Goal: Transaction & Acquisition: Purchase product/service

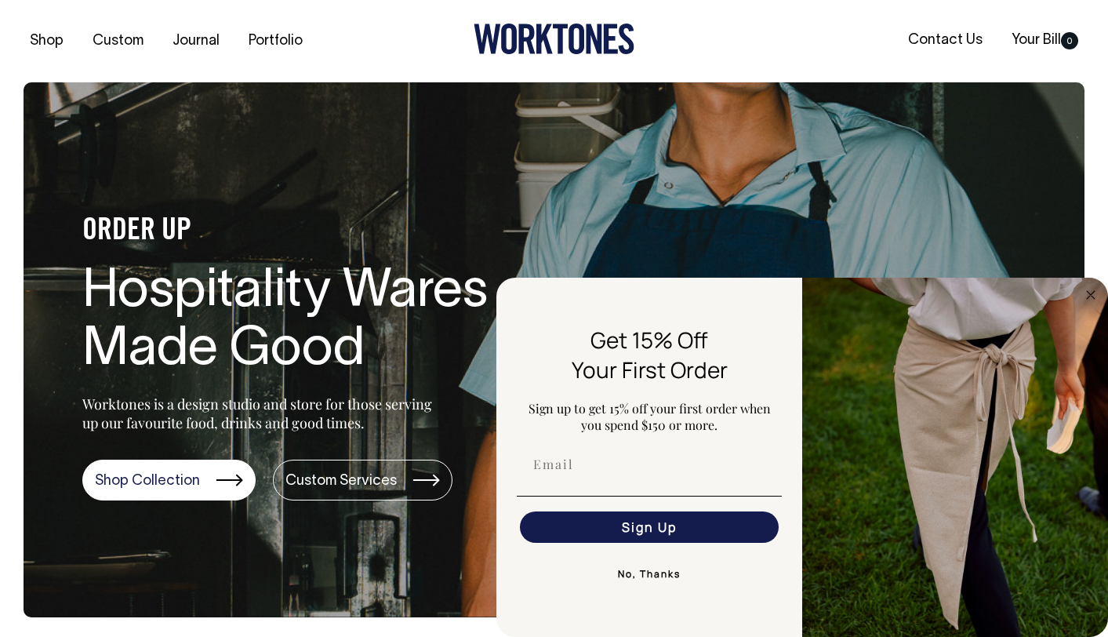
click at [614, 255] on section "ORDER UP Hospitality Wares Made Good Worktones is a design studio and store for…" at bounding box center [554, 349] width 1061 height 535
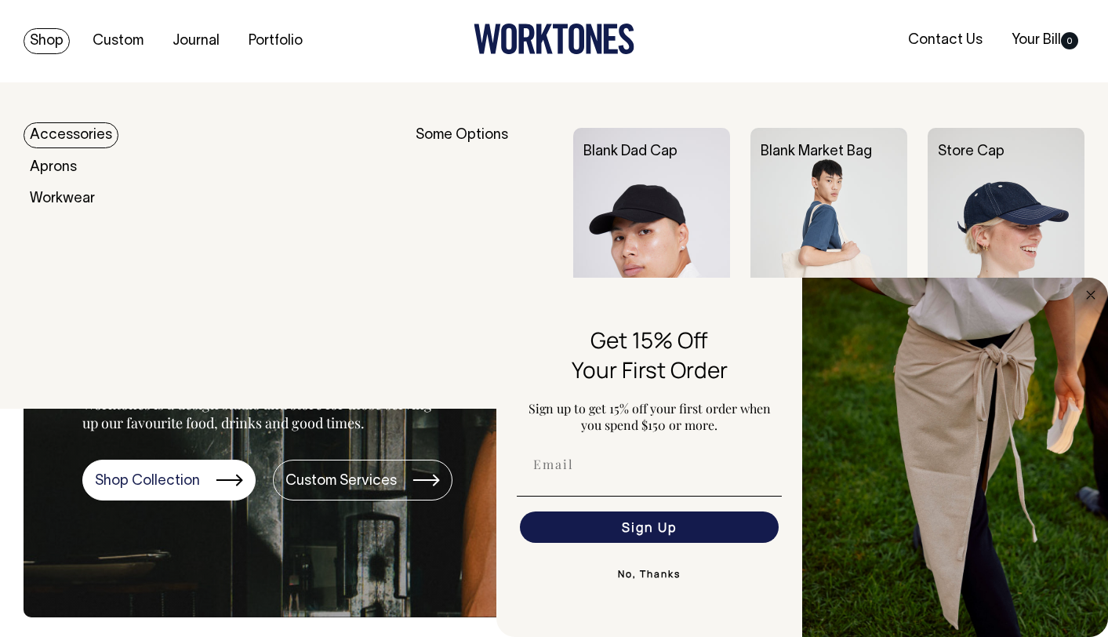
click at [49, 40] on link "Shop" at bounding box center [47, 41] width 46 height 26
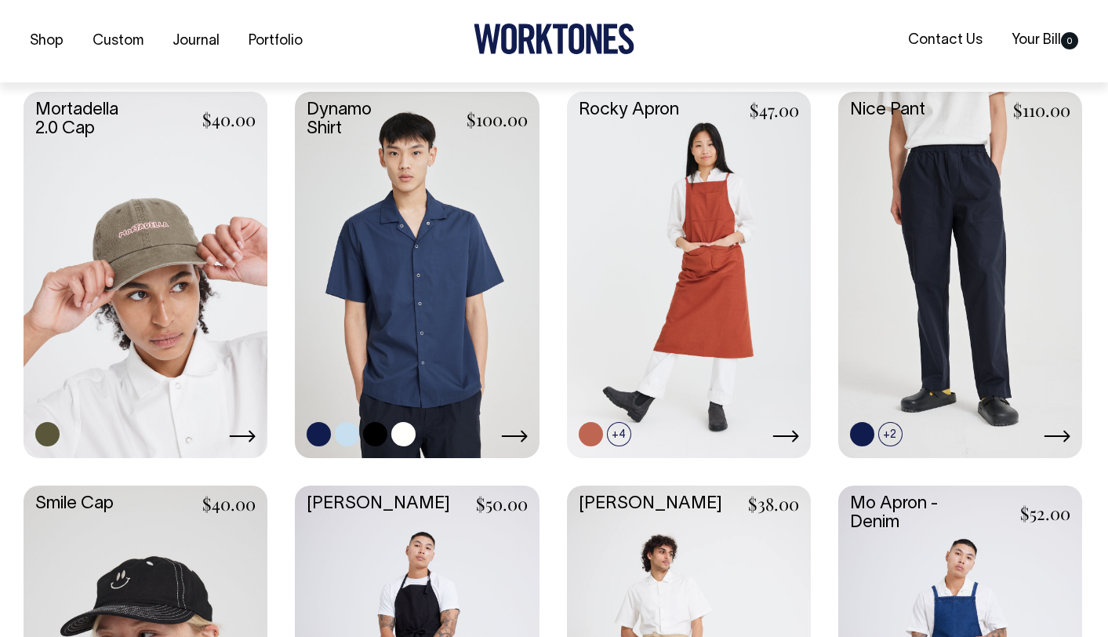
scroll to position [1455, 0]
click at [157, 310] on link at bounding box center [146, 272] width 244 height 363
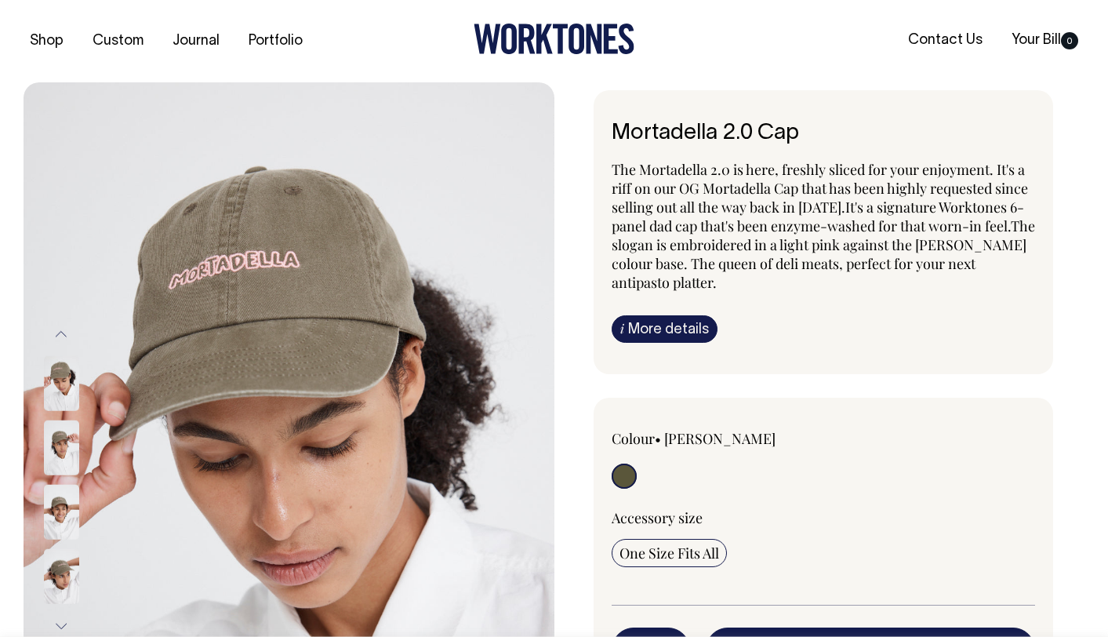
click at [64, 439] on img at bounding box center [61, 447] width 35 height 55
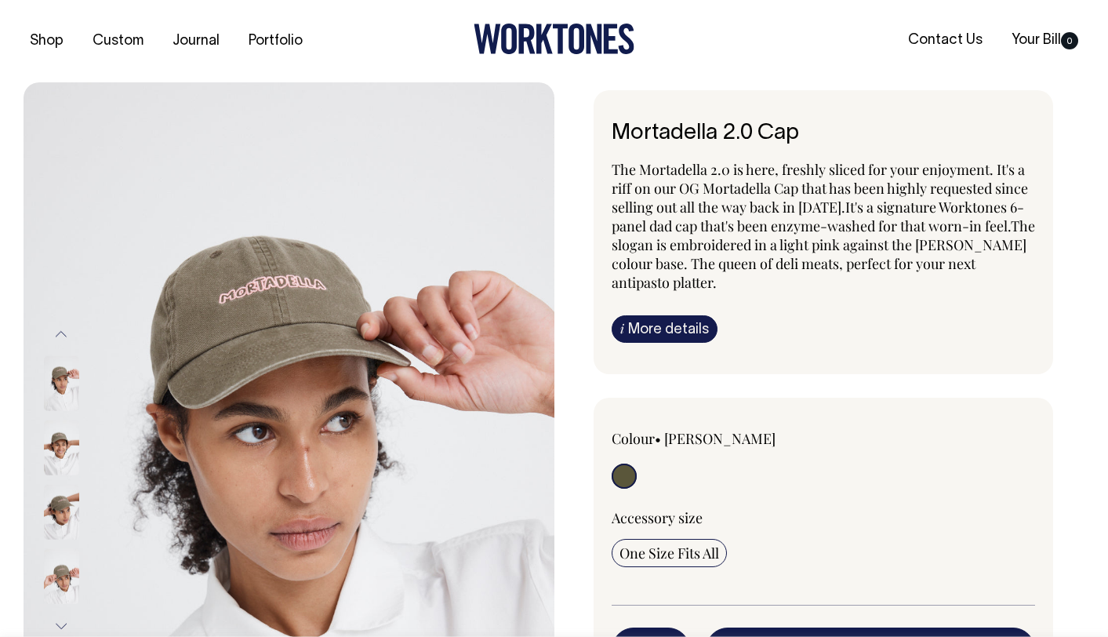
click at [54, 480] on div at bounding box center [82, 448] width 78 height 64
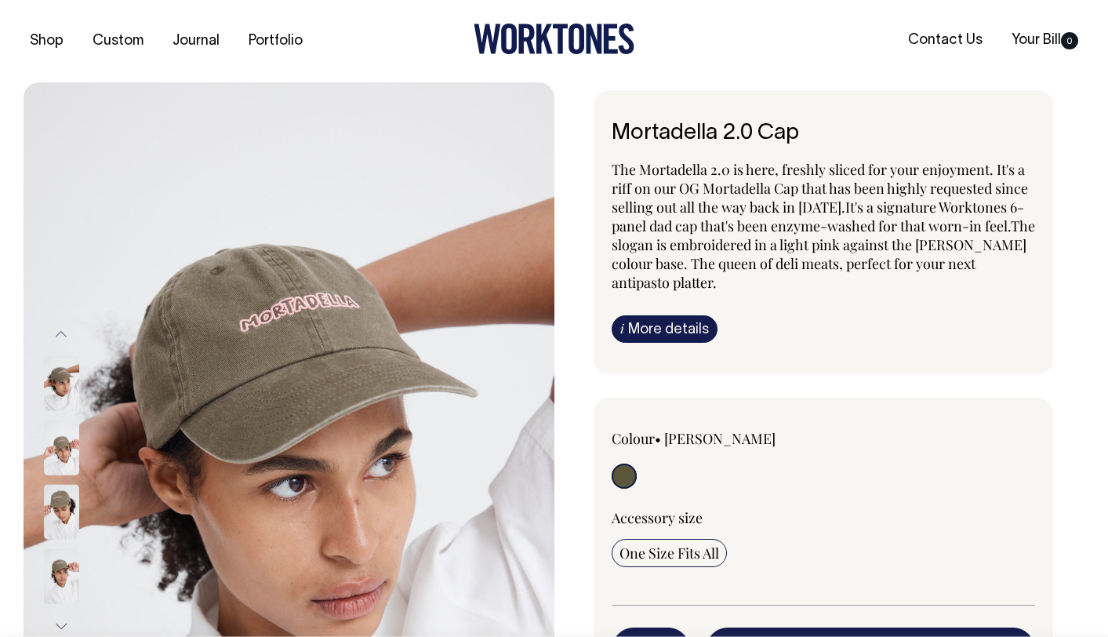
click at [66, 504] on img at bounding box center [61, 512] width 35 height 55
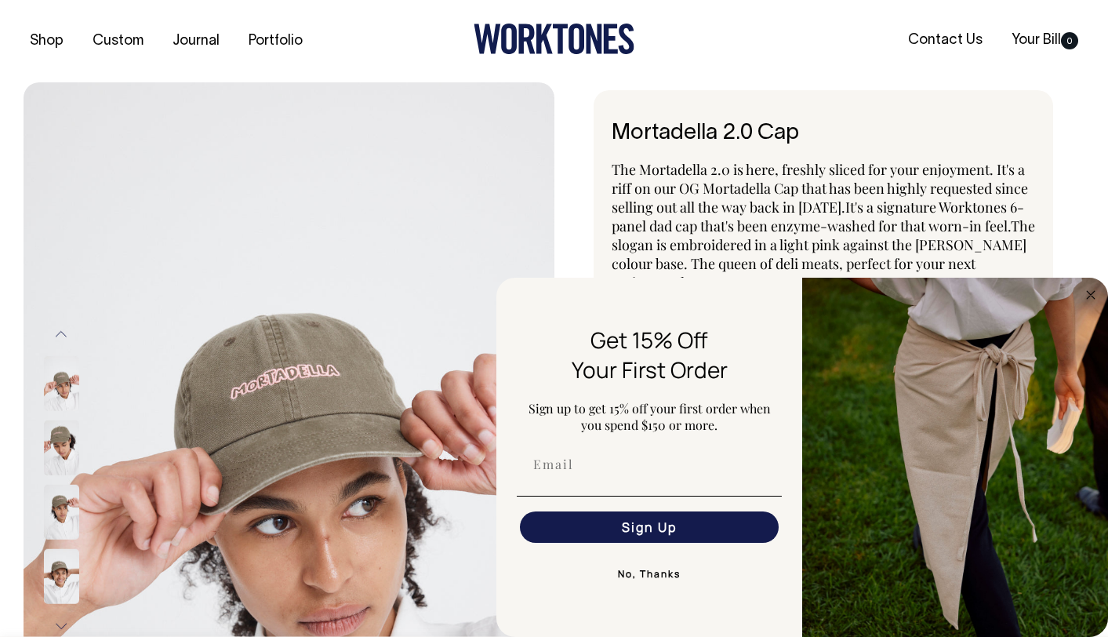
click at [547, 109] on img at bounding box center [289, 480] width 531 height 796
click at [1088, 293] on circle "Close dialog" at bounding box center [1092, 295] width 18 height 18
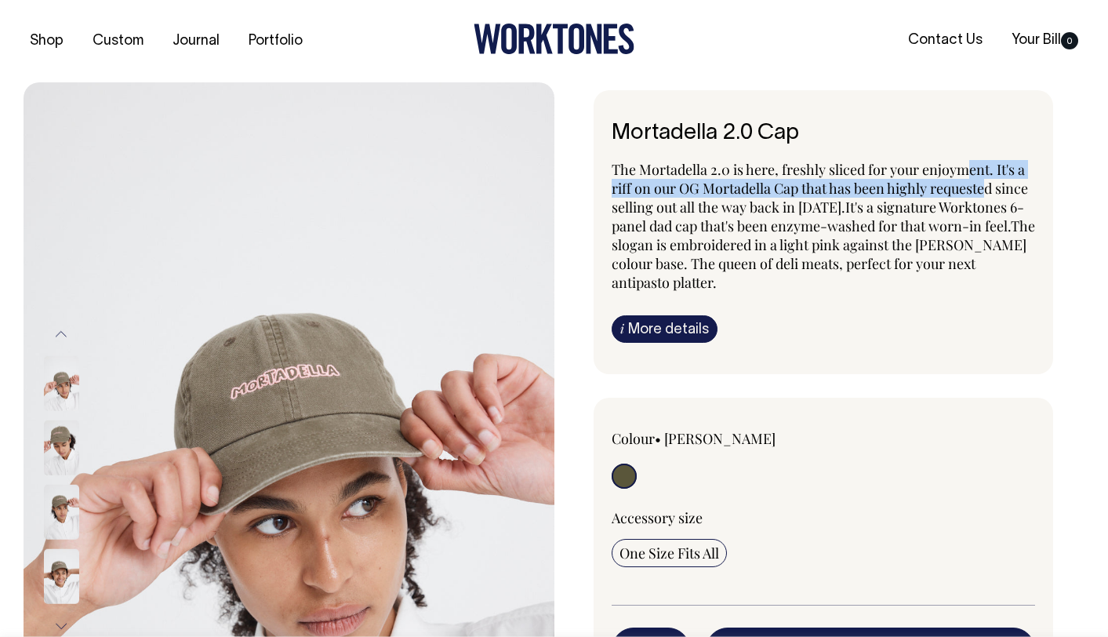
click at [968, 161] on p "The Mortadella 2.0 is here, freshly sliced for your enjoyment. It's a riff on o…" at bounding box center [824, 226] width 424 height 132
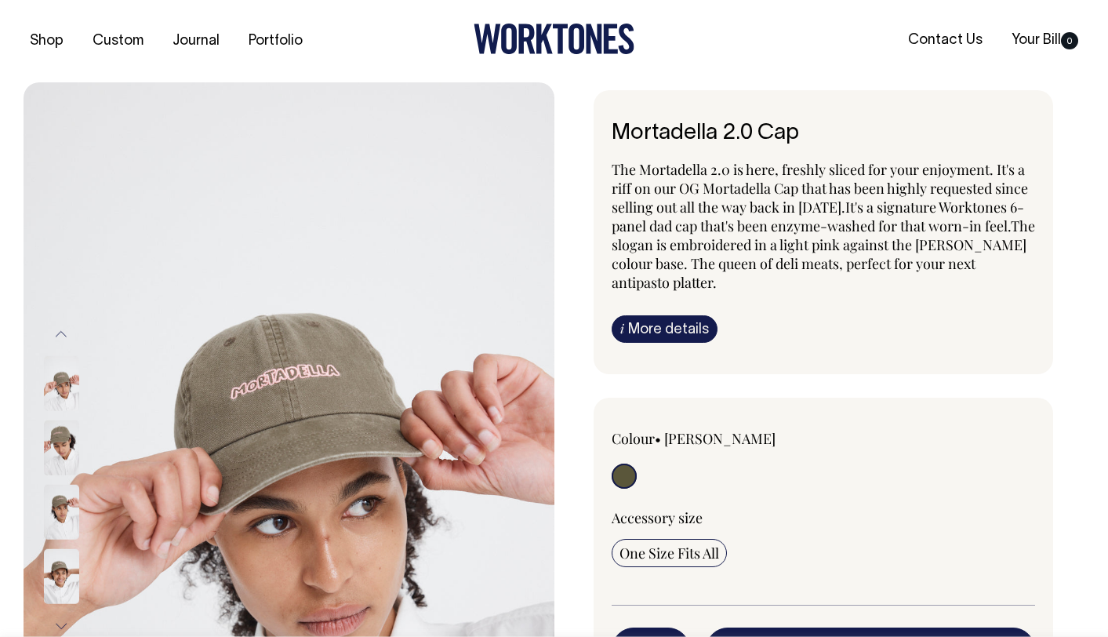
click at [864, 128] on h6 "Mortadella 2.0 Cap" at bounding box center [824, 134] width 424 height 24
drag, startPoint x: 756, startPoint y: 191, endPoint x: 857, endPoint y: 199, distance: 100.7
click at [797, 195] on p "The Mortadella 2.0 is here, freshly sliced for your enjoyment. It's a riff on o…" at bounding box center [824, 226] width 424 height 132
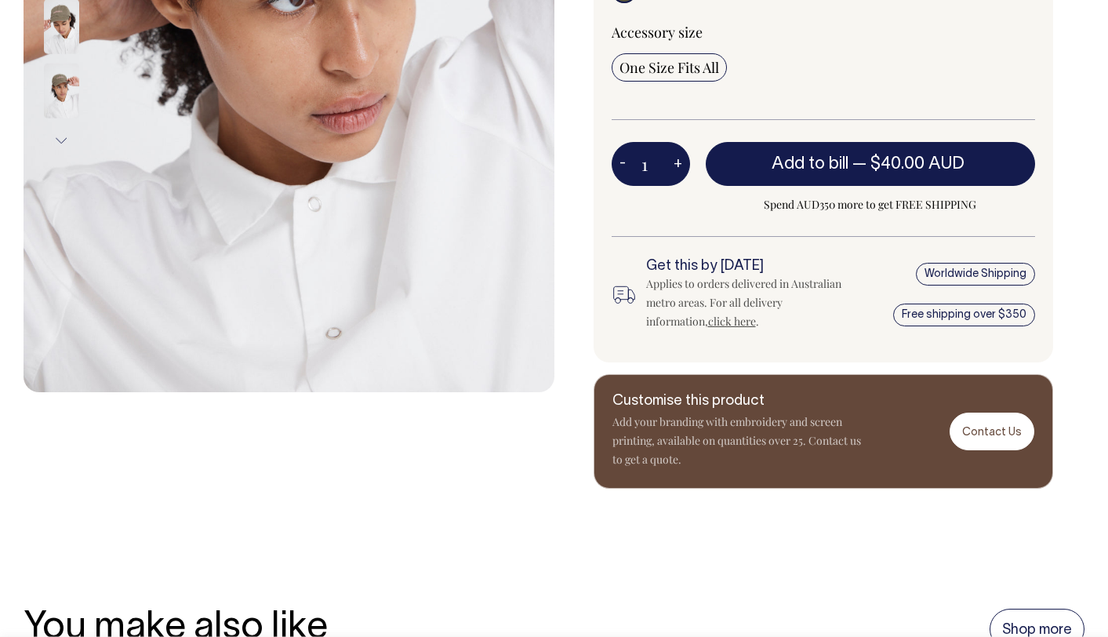
scroll to position [486, 0]
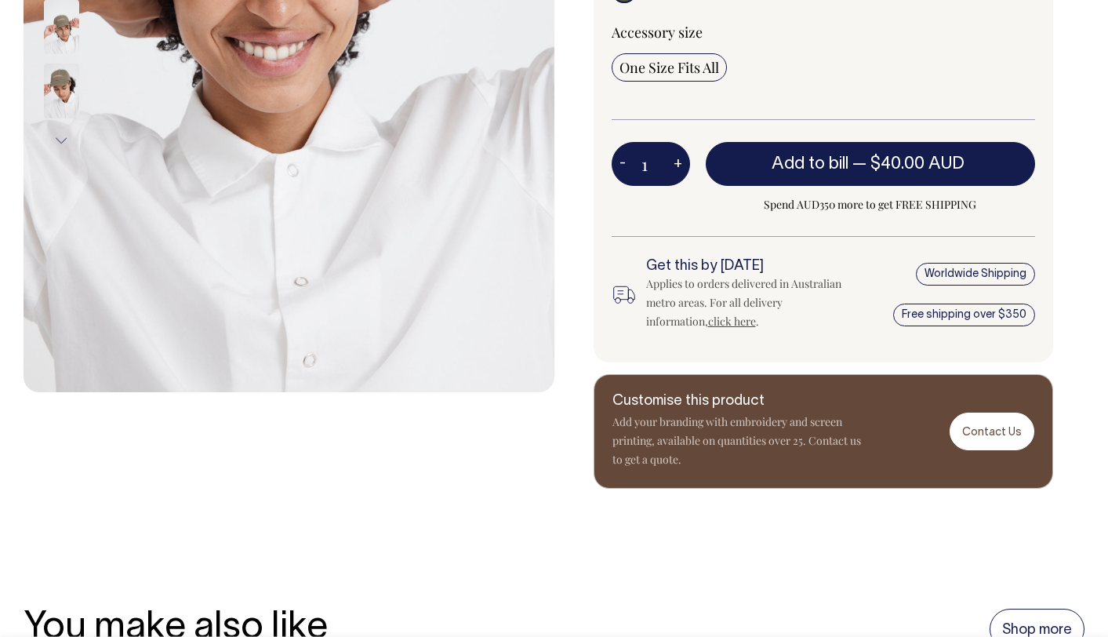
click at [70, 134] on button "Next" at bounding box center [61, 140] width 24 height 35
click at [66, 139] on button "Next" at bounding box center [61, 140] width 24 height 35
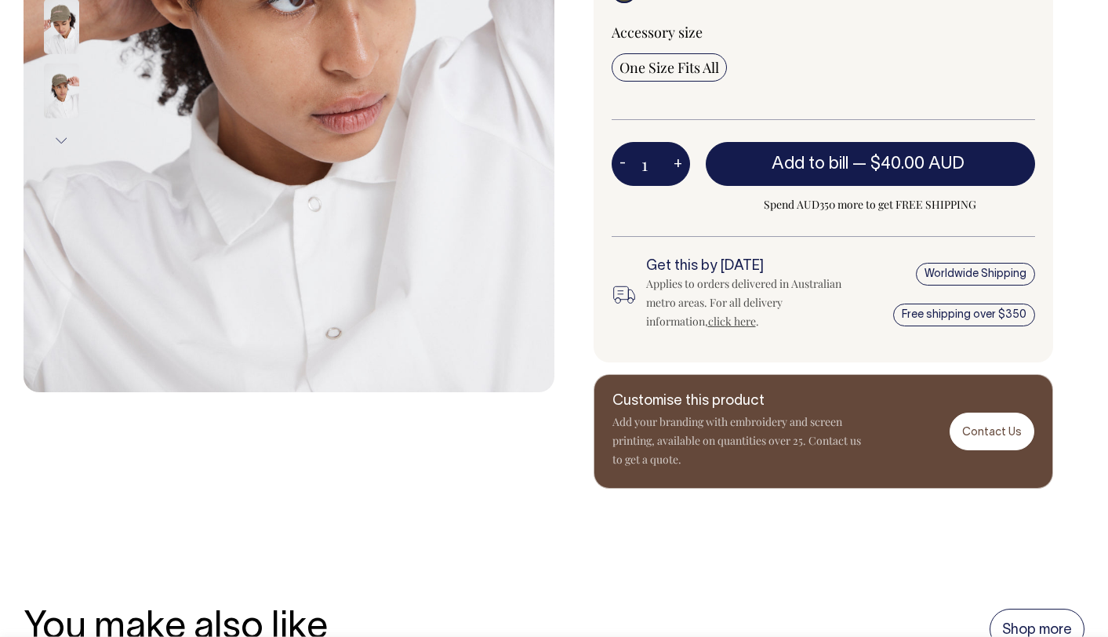
click at [67, 98] on img at bounding box center [61, 91] width 35 height 55
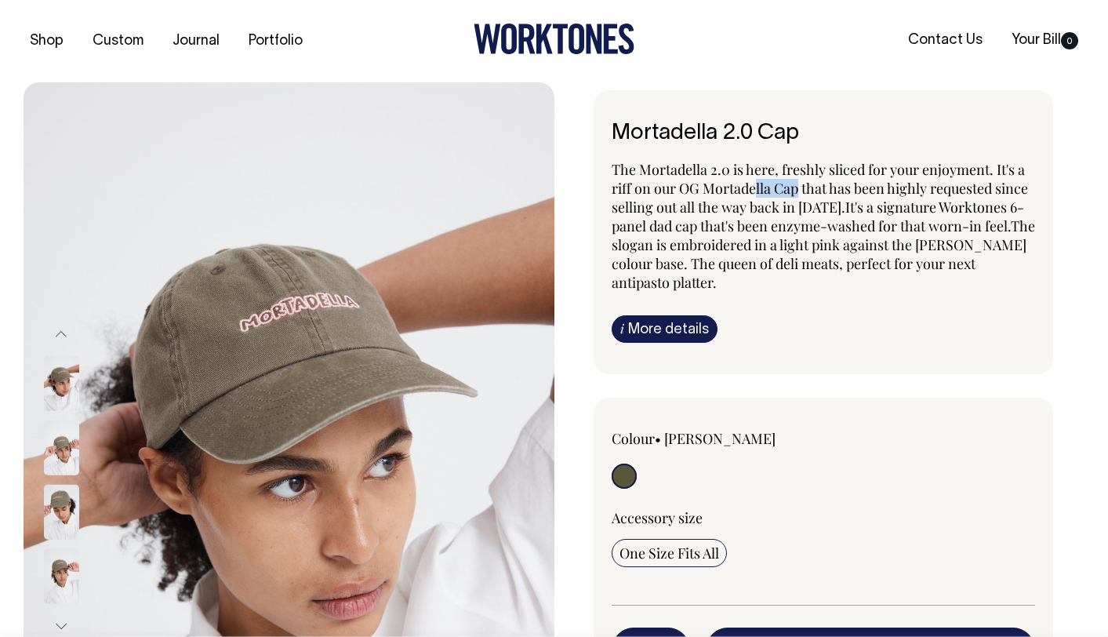
scroll to position [0, 0]
